Goal: Task Accomplishment & Management: Manage account settings

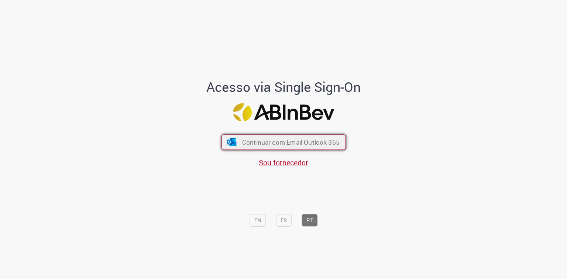
click at [274, 145] on span "Continuar com Email Outlook 365" at bounding box center [290, 142] width 97 height 8
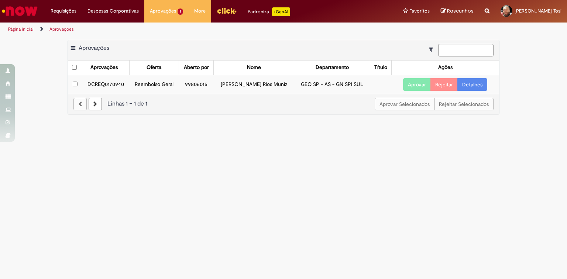
click at [467, 85] on link "Detalhes" at bounding box center [472, 84] width 30 height 13
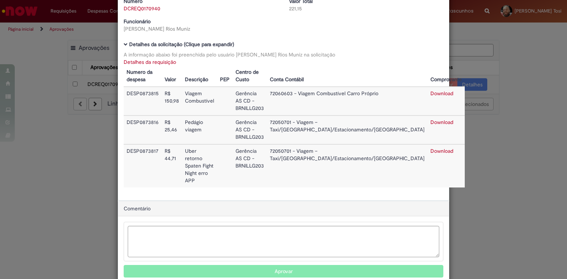
scroll to position [34, 0]
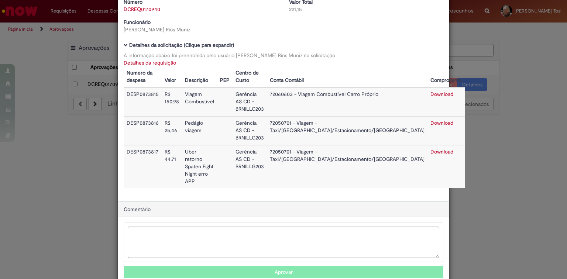
click at [292, 266] on button "Aprovar" at bounding box center [284, 272] width 320 height 13
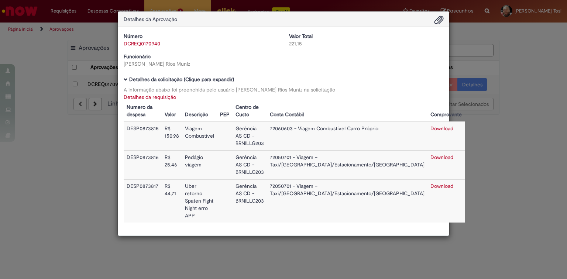
scroll to position [0, 0]
